Goal: Check status: Check status

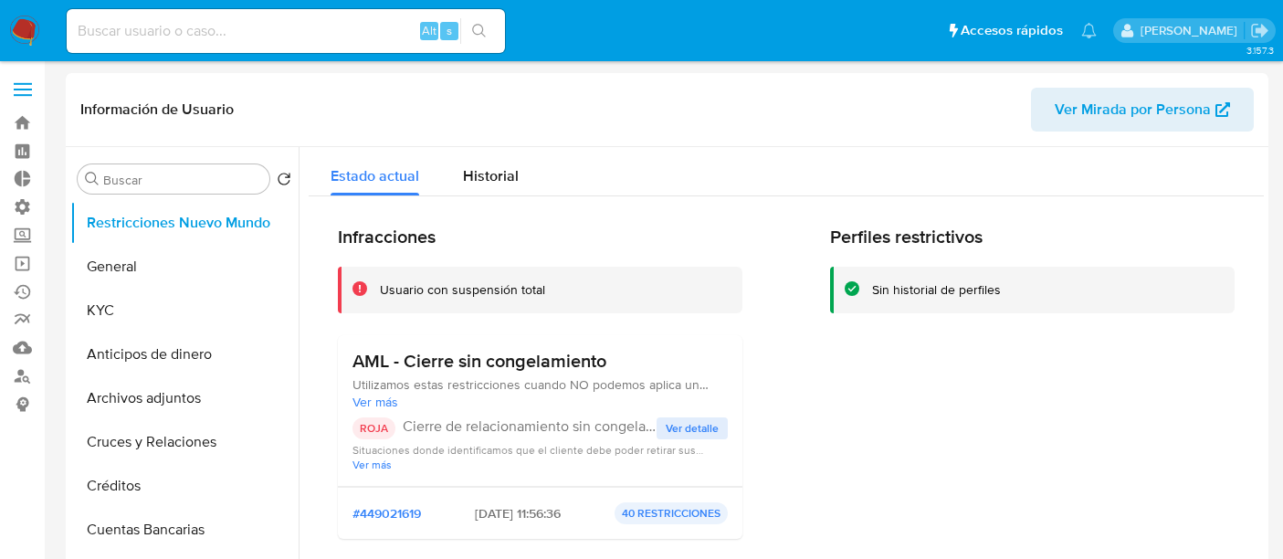
select select "10"
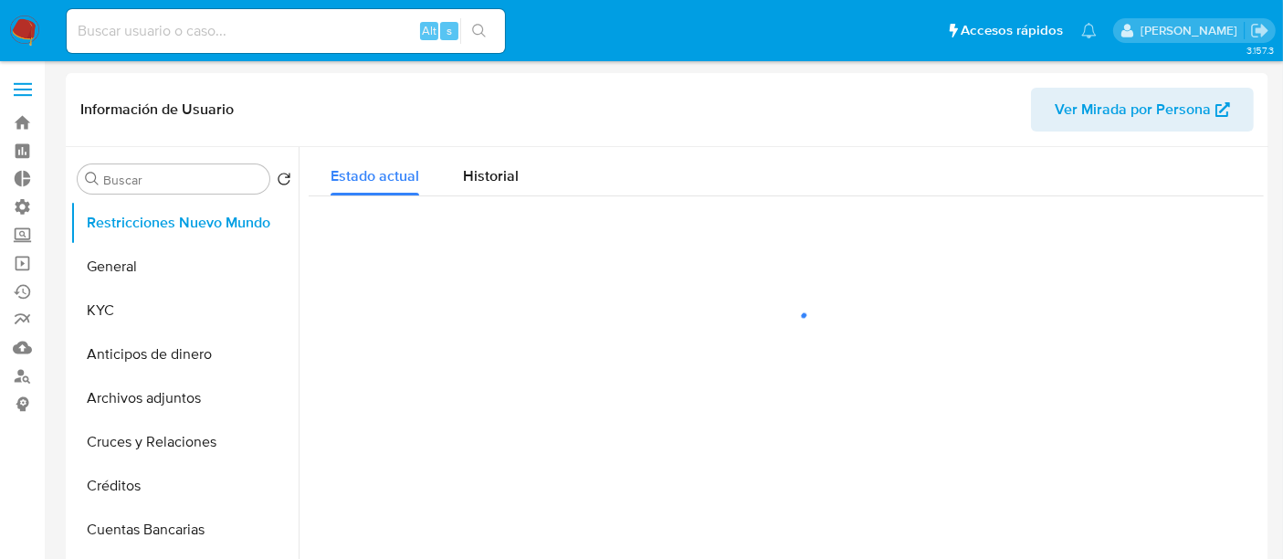
select select "10"
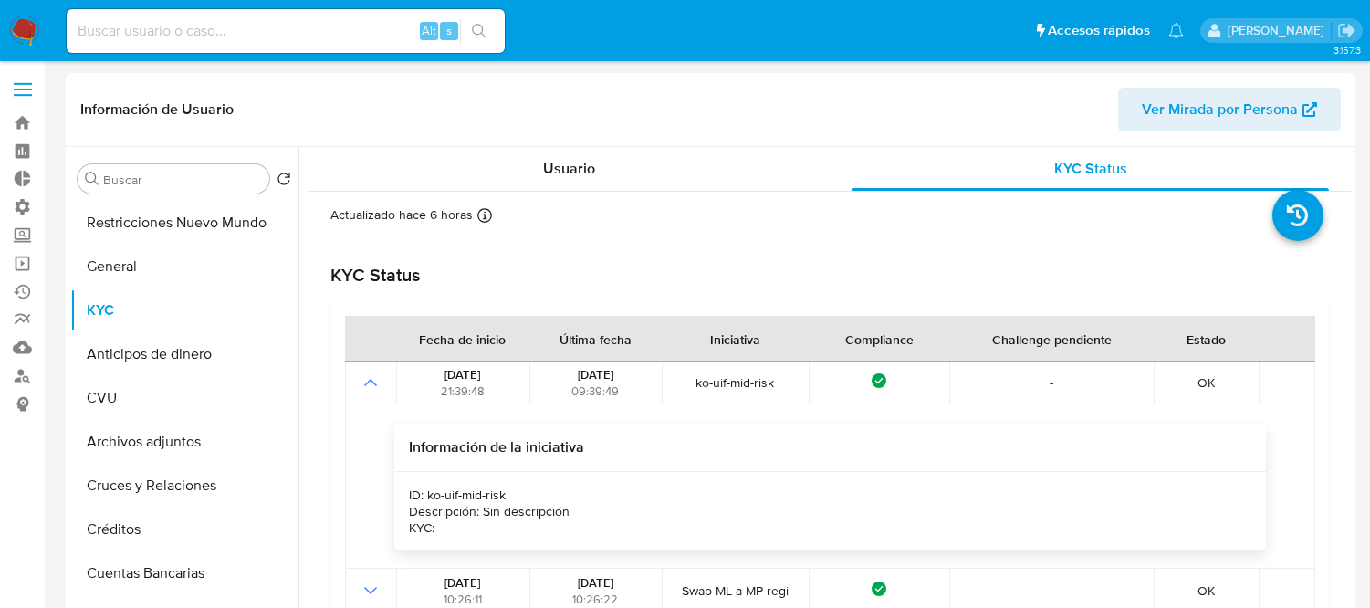
select select "10"
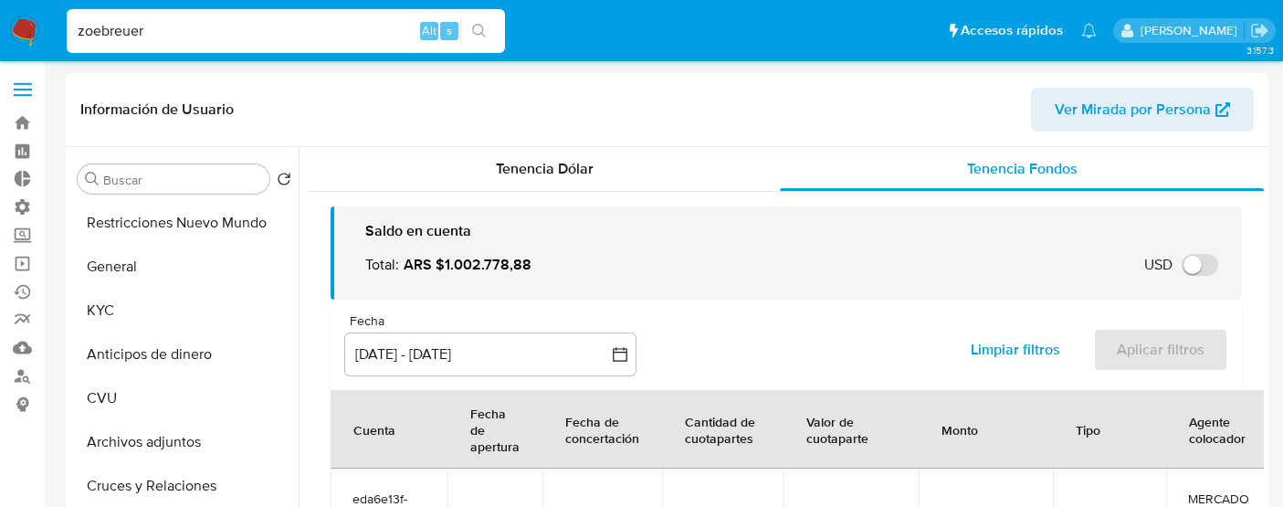
select select "10"
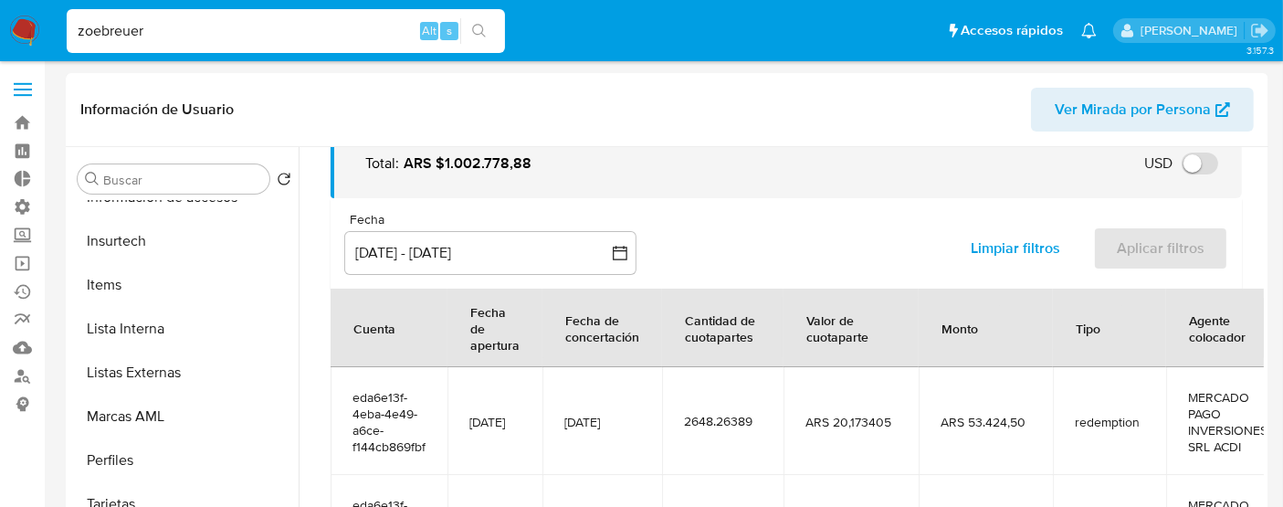
click at [1096, 34] on icon "Notificaciones" at bounding box center [1089, 31] width 16 height 16
click at [771, 116] on header "Información de Usuario Ver Mirada por Persona" at bounding box center [666, 110] width 1173 height 44
